Goal: Transaction & Acquisition: Book appointment/travel/reservation

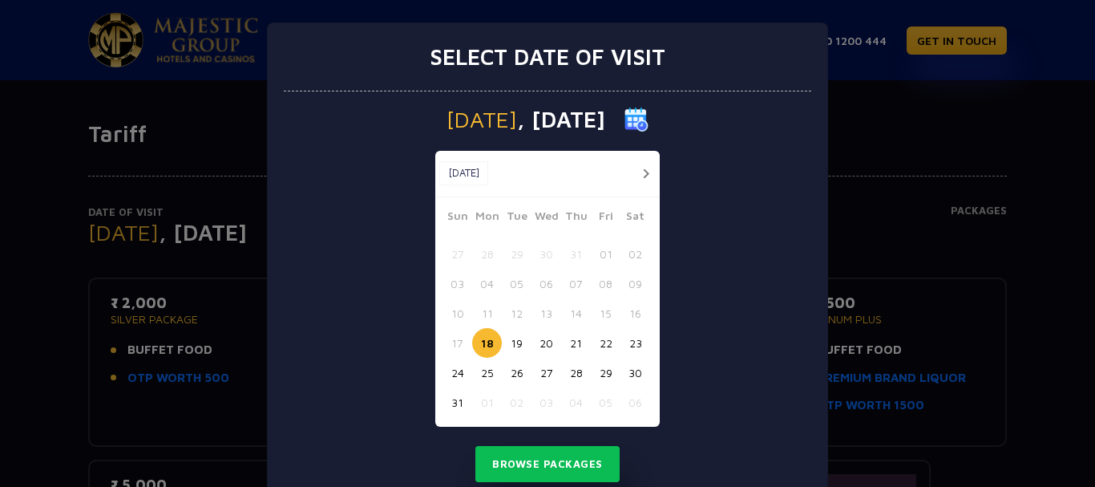
click at [478, 341] on button "18" at bounding box center [487, 343] width 30 height 30
click at [481, 345] on button "18" at bounding box center [487, 343] width 30 height 30
drag, startPoint x: 543, startPoint y: 454, endPoint x: 543, endPoint y: 443, distance: 10.4
click at [543, 451] on button "Browse Packages" at bounding box center [547, 464] width 144 height 37
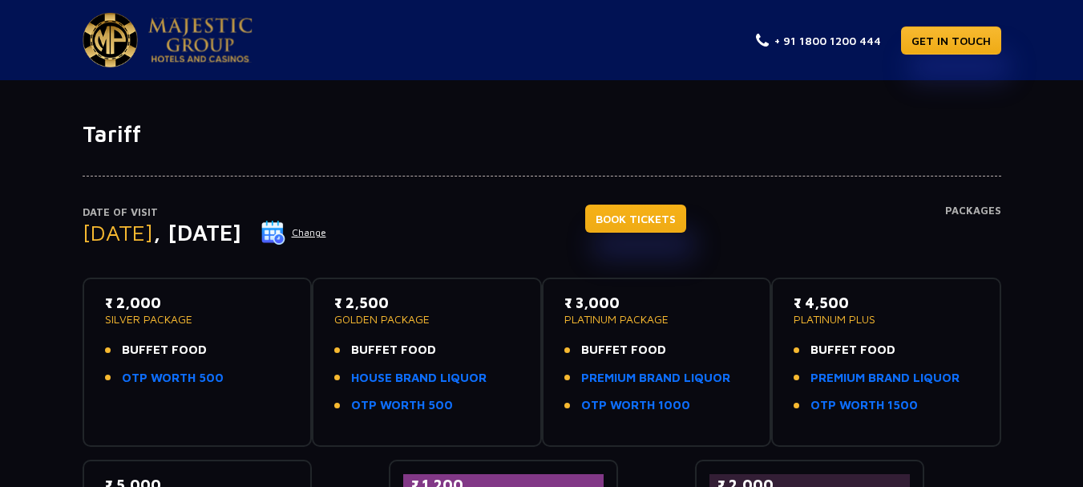
click at [680, 212] on link "BOOK TICKETS" at bounding box center [635, 218] width 101 height 28
